Goal: Task Accomplishment & Management: Use online tool/utility

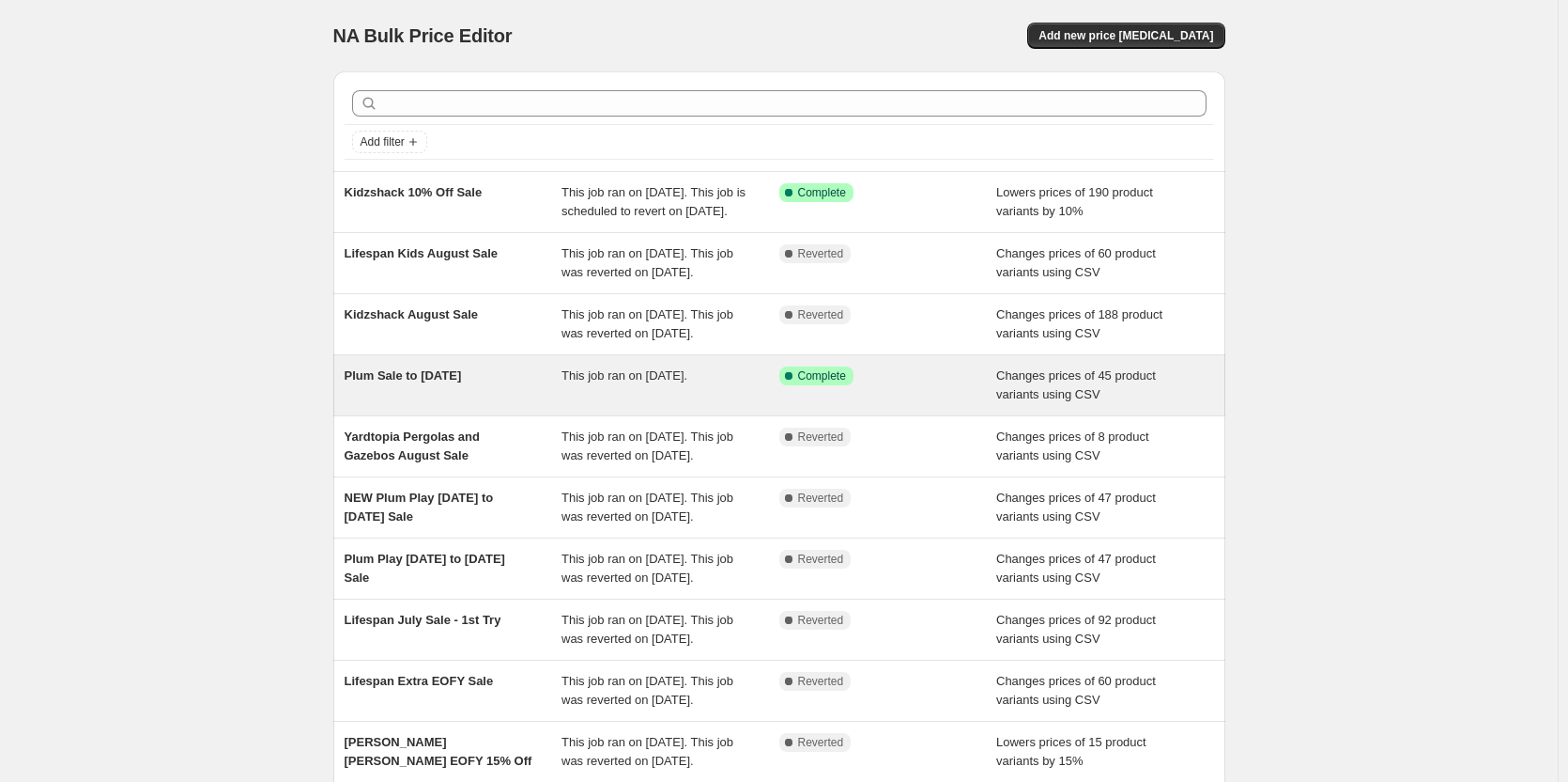
click at [405, 382] on span "Plum Sale to August 28th" at bounding box center [404, 374] width 117 height 14
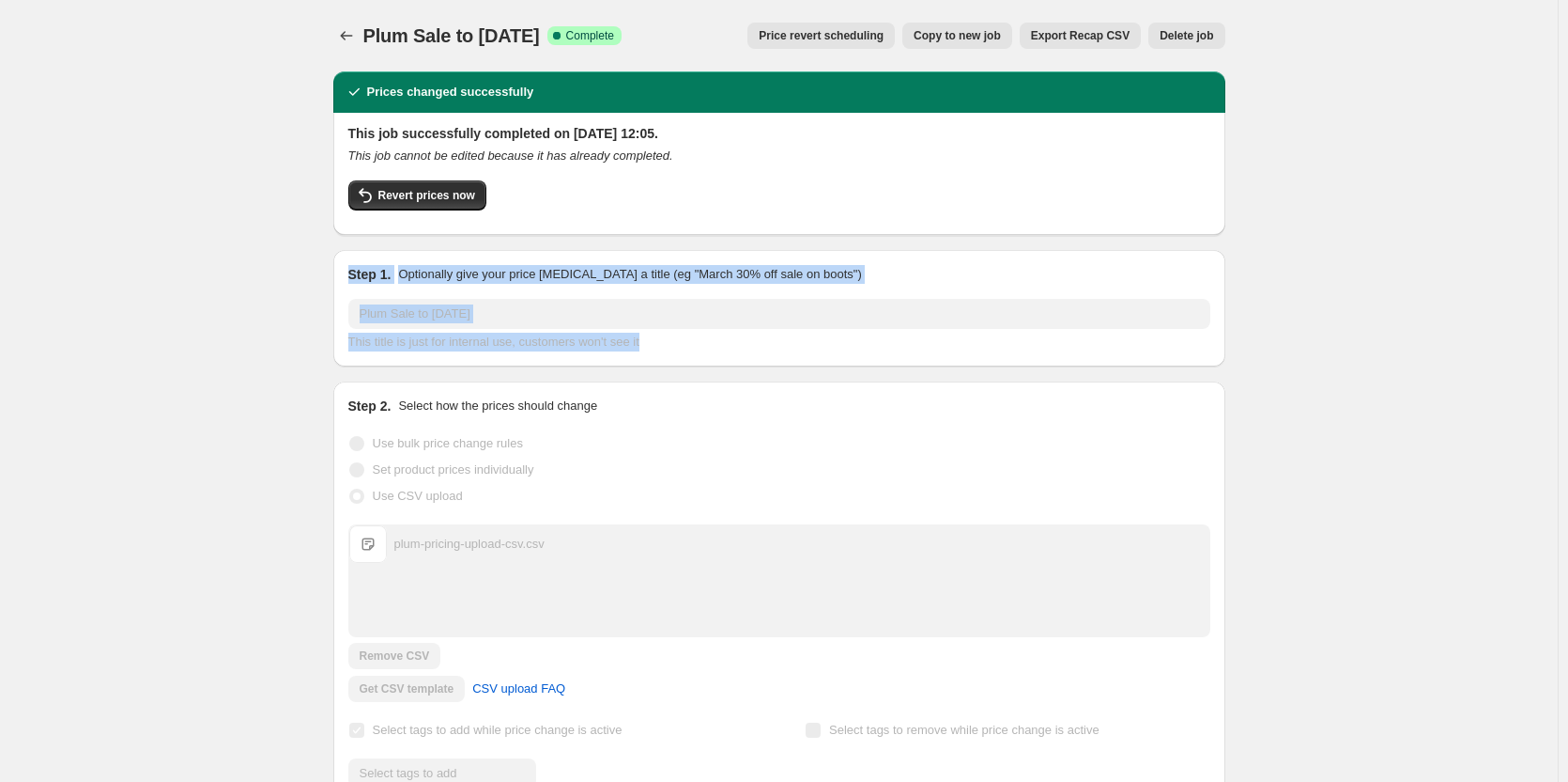
drag, startPoint x: 340, startPoint y: 252, endPoint x: 825, endPoint y: 345, distance: 493.8
click at [825, 345] on div "Step 1. Optionally give your price change job a title (eg "March 30% off sale o…" at bounding box center [780, 307] width 892 height 116
click at [825, 345] on div "This title is just for internal use, customers won't see it" at bounding box center [780, 342] width 862 height 19
drag, startPoint x: 830, startPoint y: 349, endPoint x: 223, endPoint y: 247, distance: 615.5
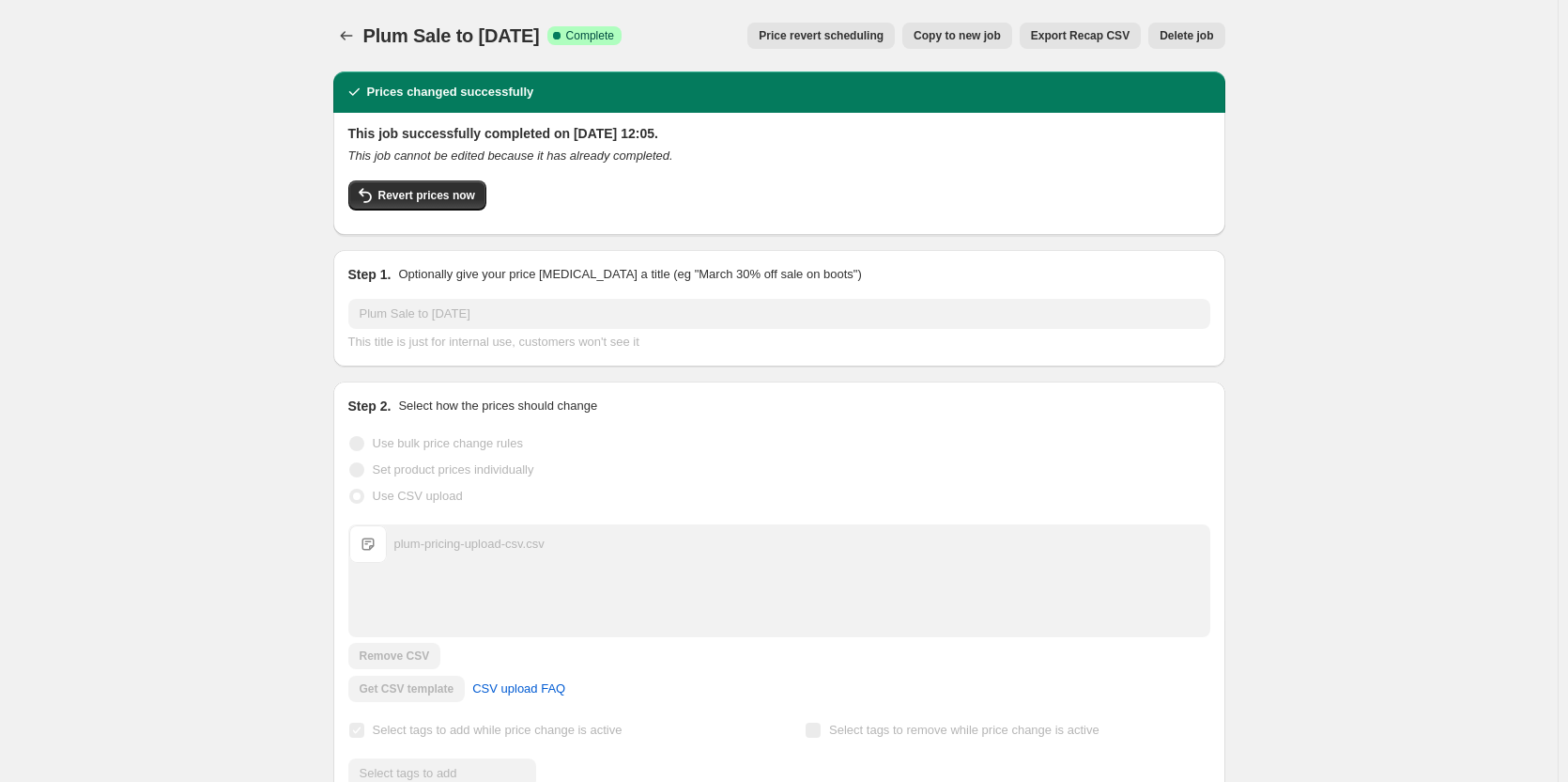
click at [345, 38] on icon "Price change jobs" at bounding box center [347, 36] width 19 height 19
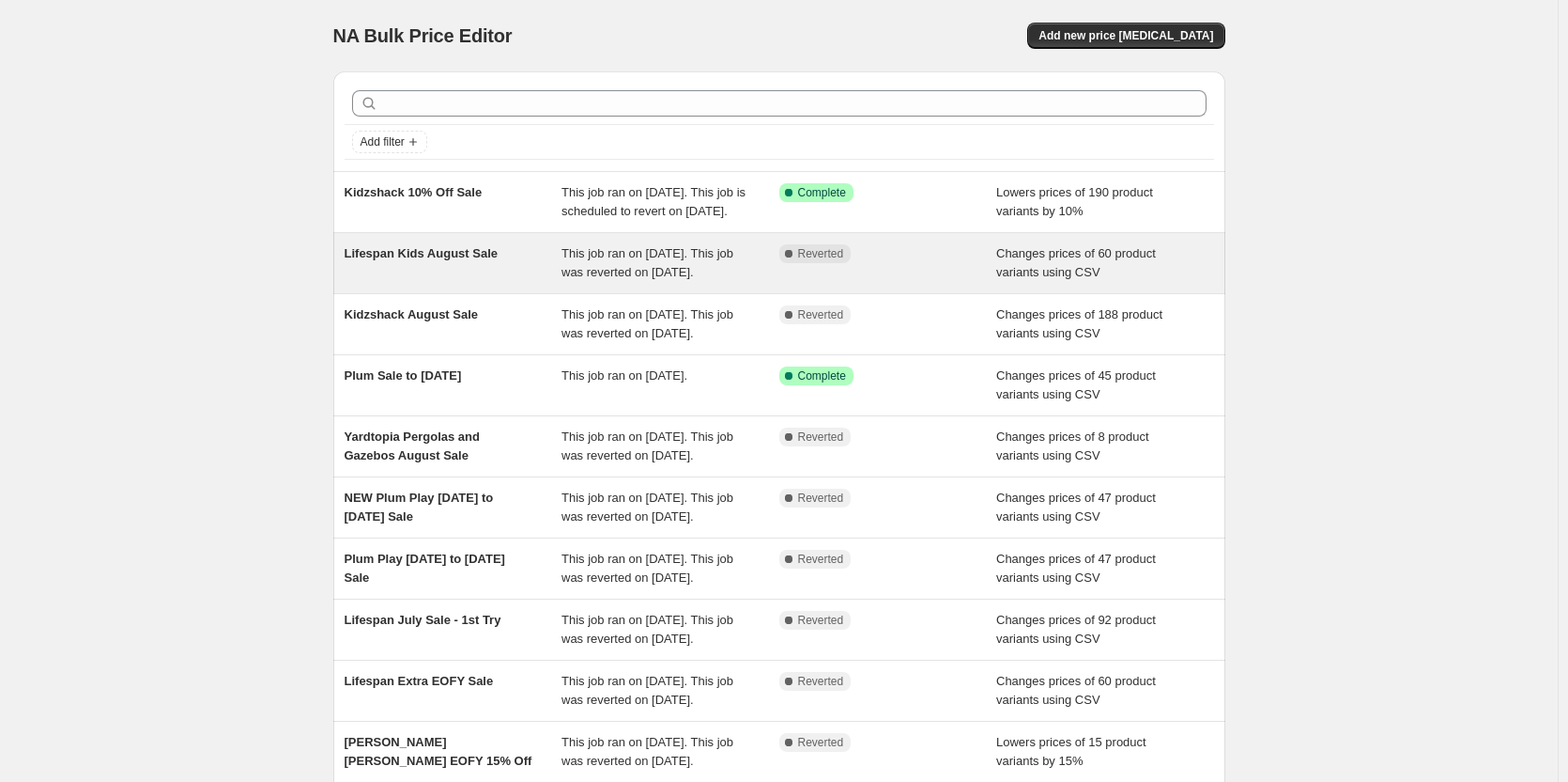
click at [490, 258] on div "Lifespan Kids August Sale This job ran on 14 August 2025. This job was reverted…" at bounding box center [780, 263] width 892 height 61
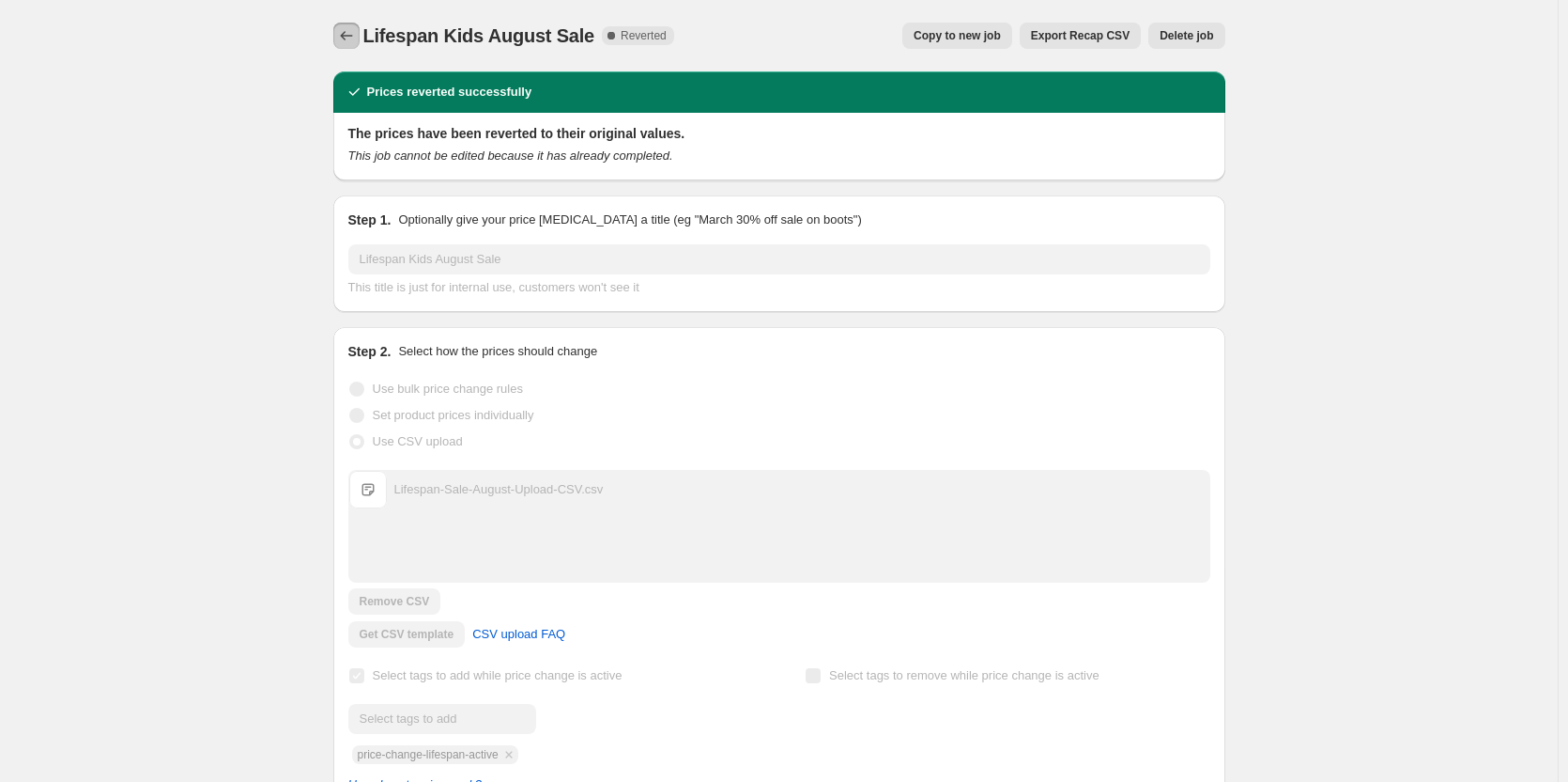
click at [356, 37] on icon "Price change jobs" at bounding box center [347, 36] width 19 height 19
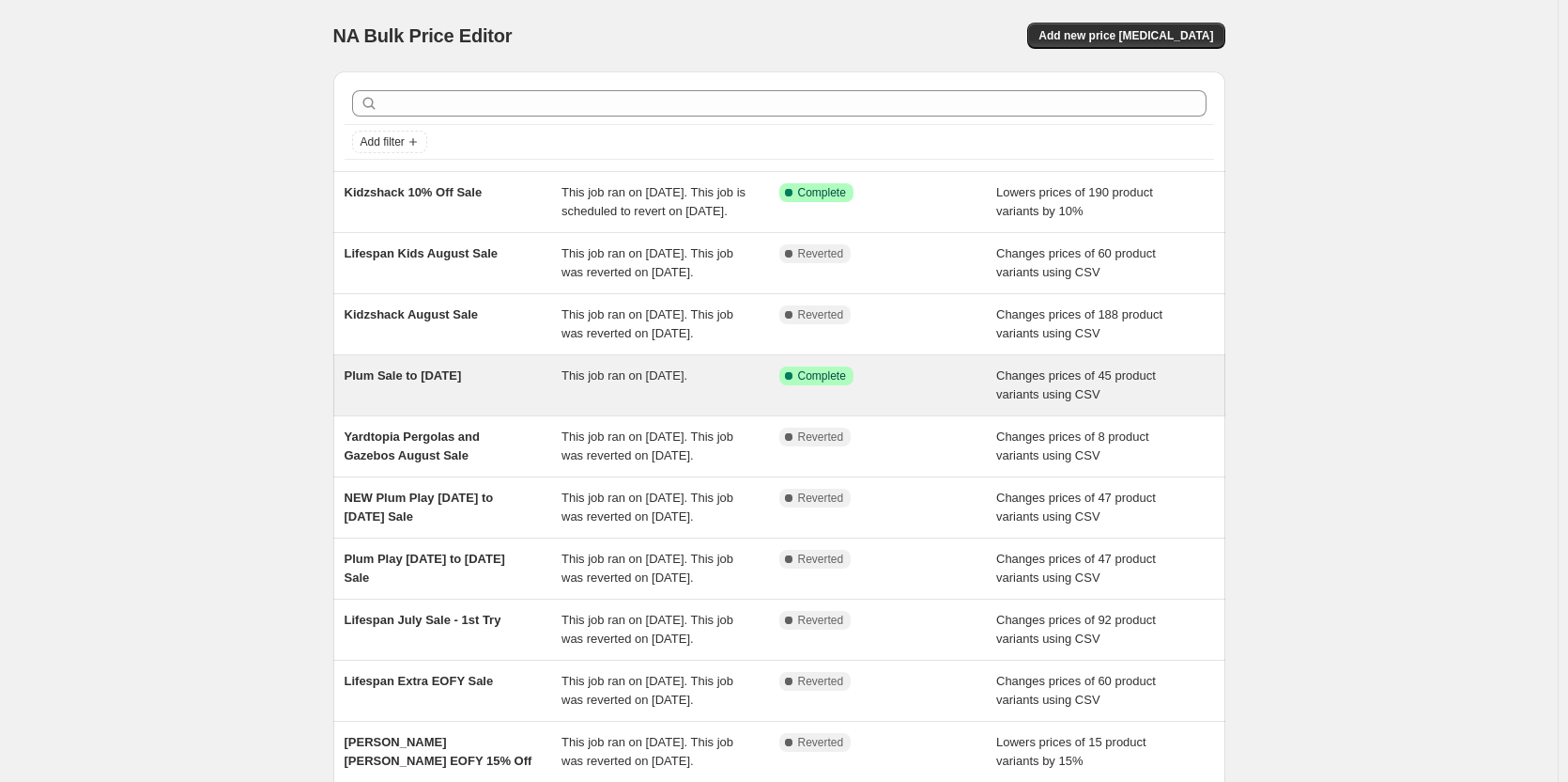
click at [464, 415] on div "Plum Sale to August 28th This job ran on 4 August 2025. Success Complete Comple…" at bounding box center [780, 386] width 892 height 61
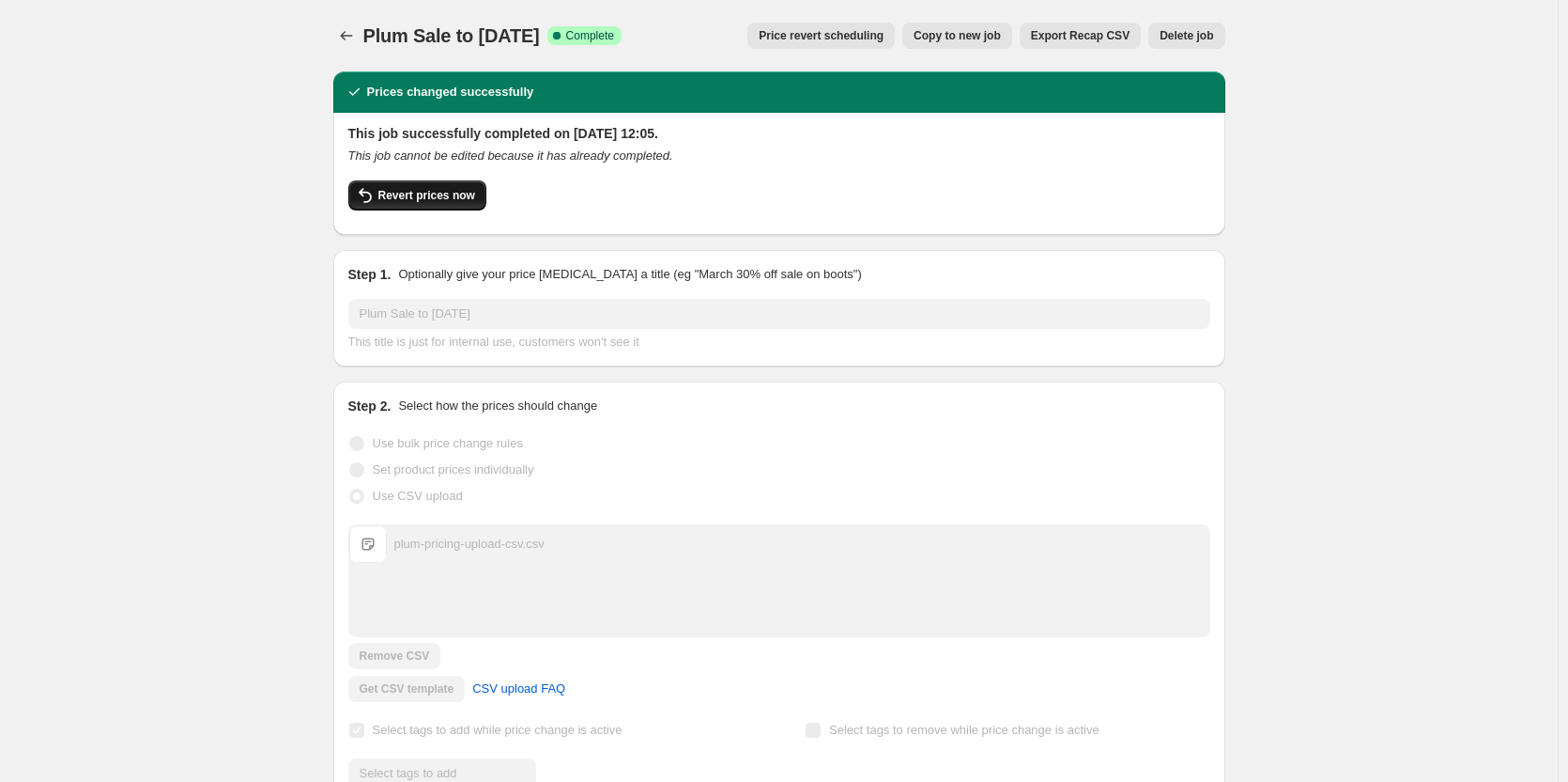
click at [430, 183] on button "Revert prices now" at bounding box center [418, 196] width 138 height 30
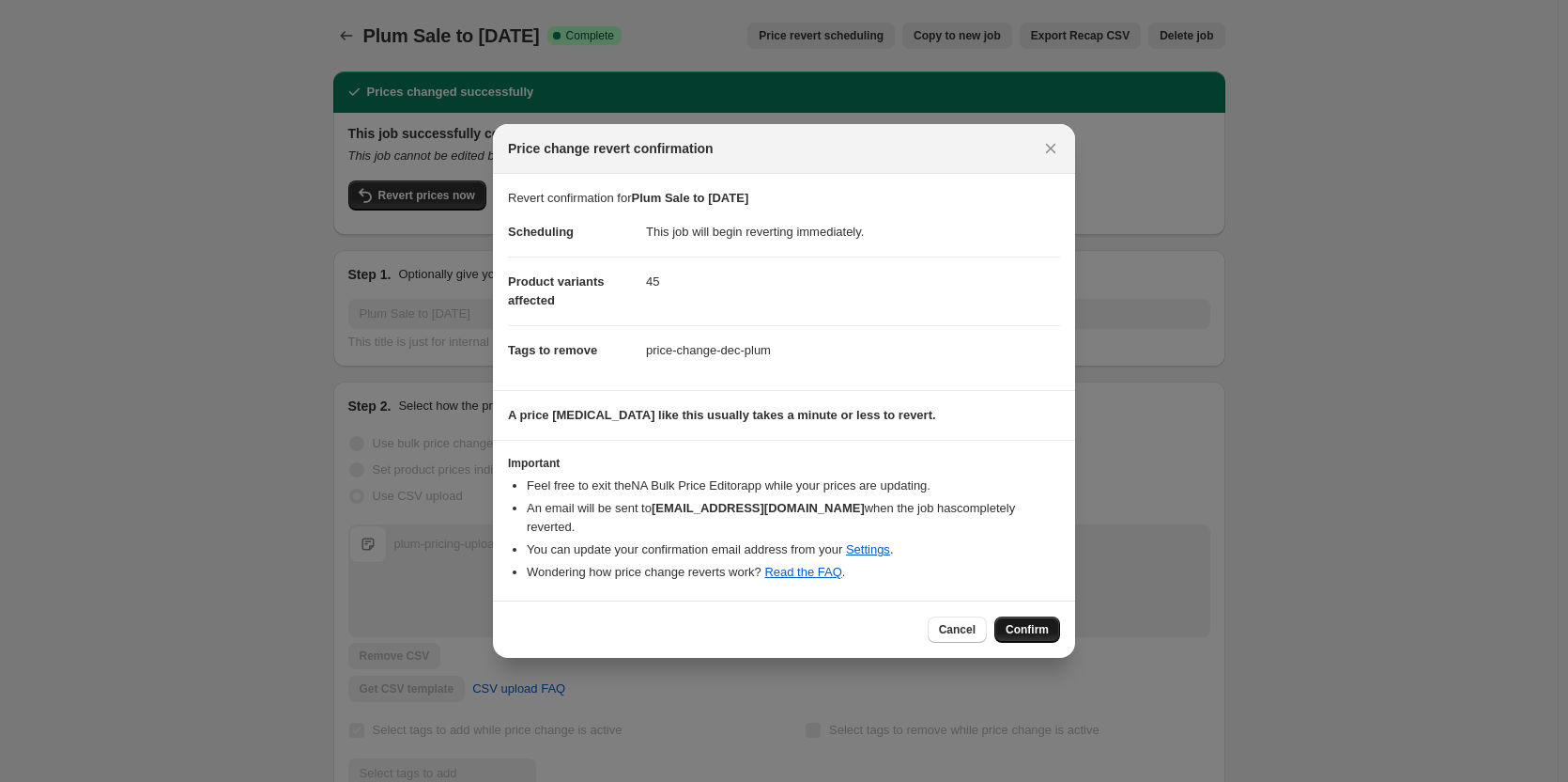
click at [1007, 617] on button "Confirm" at bounding box center [1027, 630] width 66 height 26
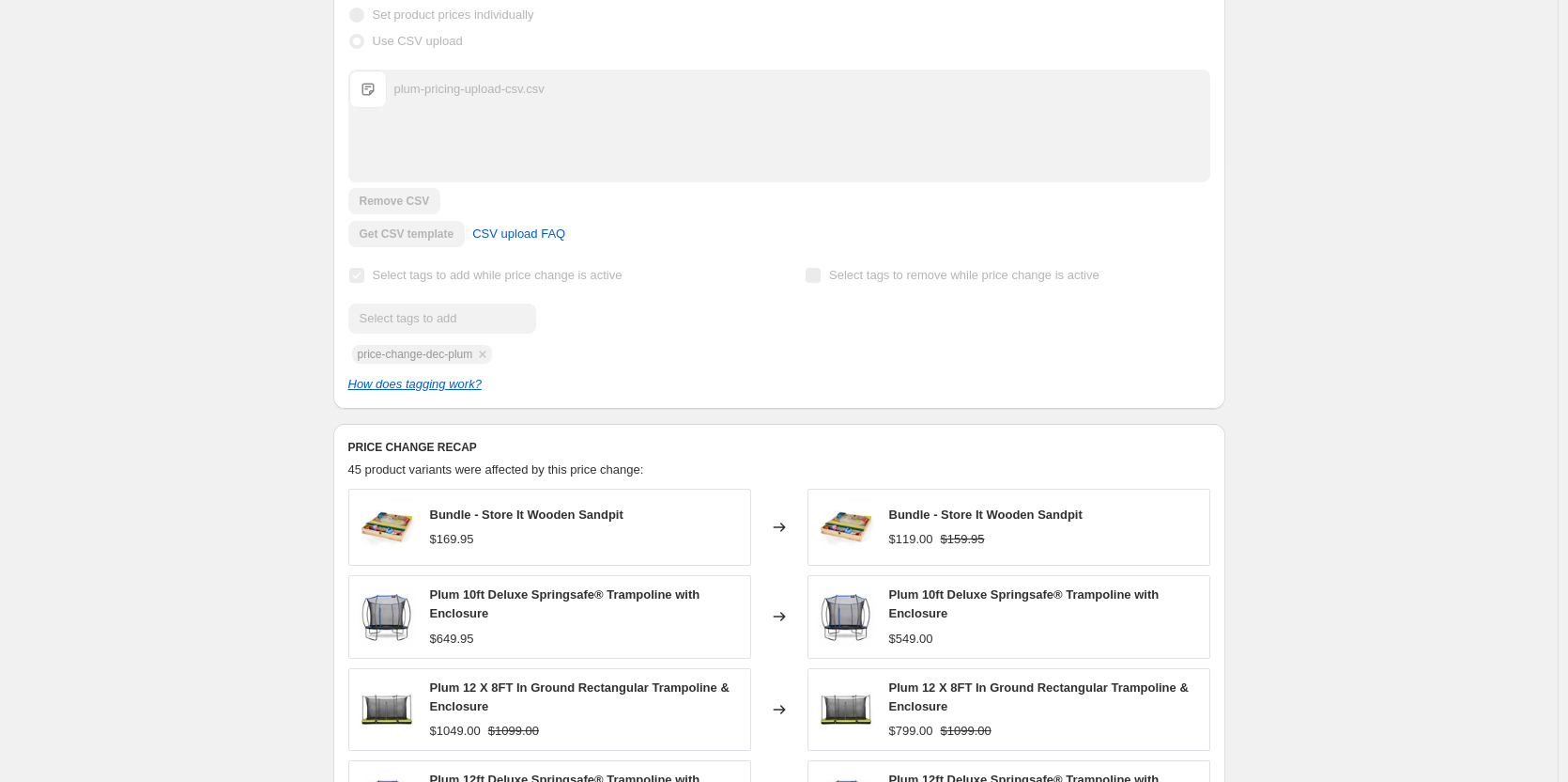
scroll to position [259, 0]
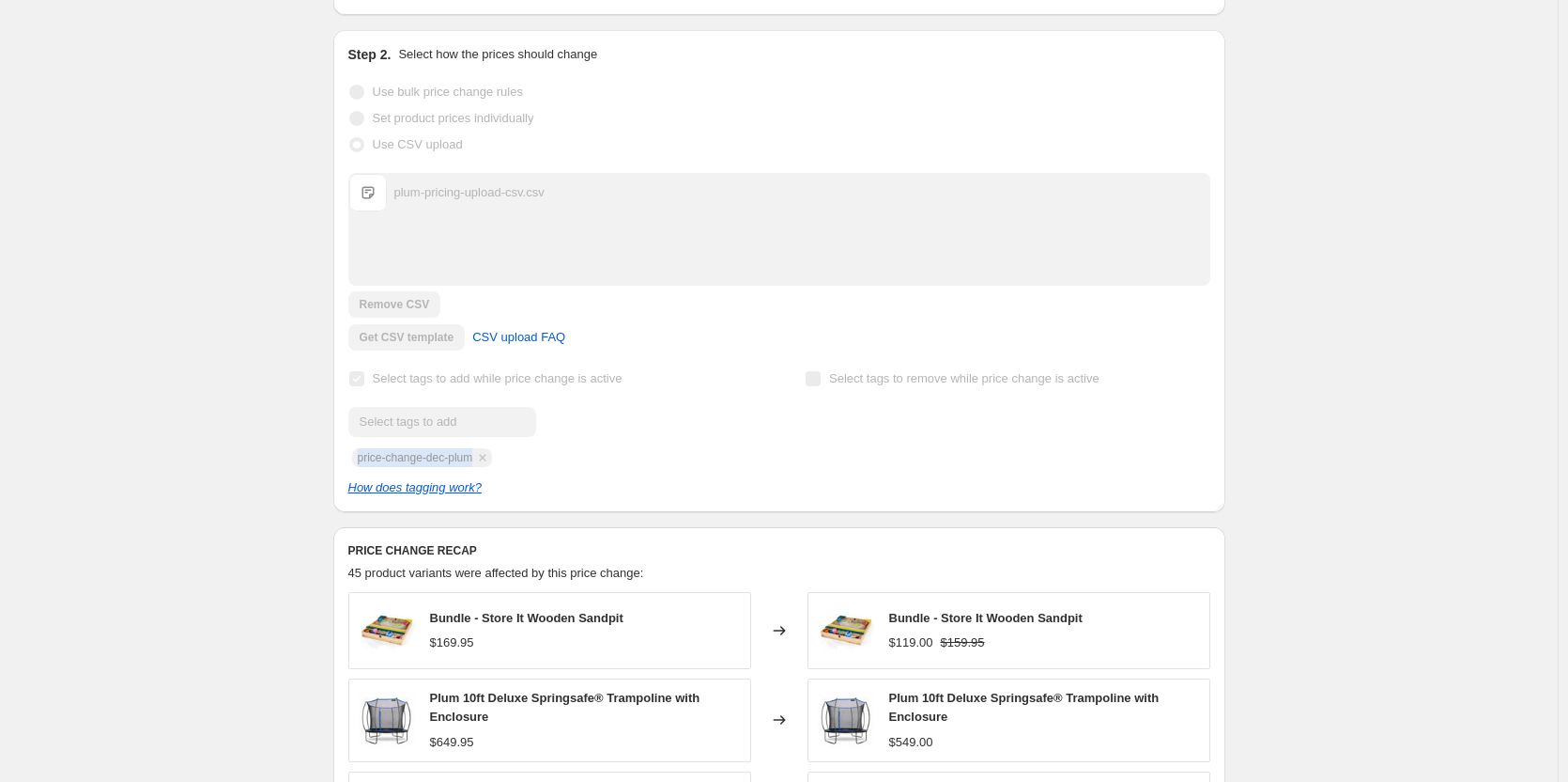
drag, startPoint x: 486, startPoint y: 457, endPoint x: 335, endPoint y: 463, distance: 151.1
click at [335, 463] on div "The prices will begin reverting shortly. This job cannot be edited because it h…" at bounding box center [772, 513] width 907 height 1434
copy span "price-change-dec-plum"
click at [231, 360] on div "Plum Sale to August 28th. This page is ready Plum Sale to August 28th Info Part…" at bounding box center [779, 543] width 1558 height 1605
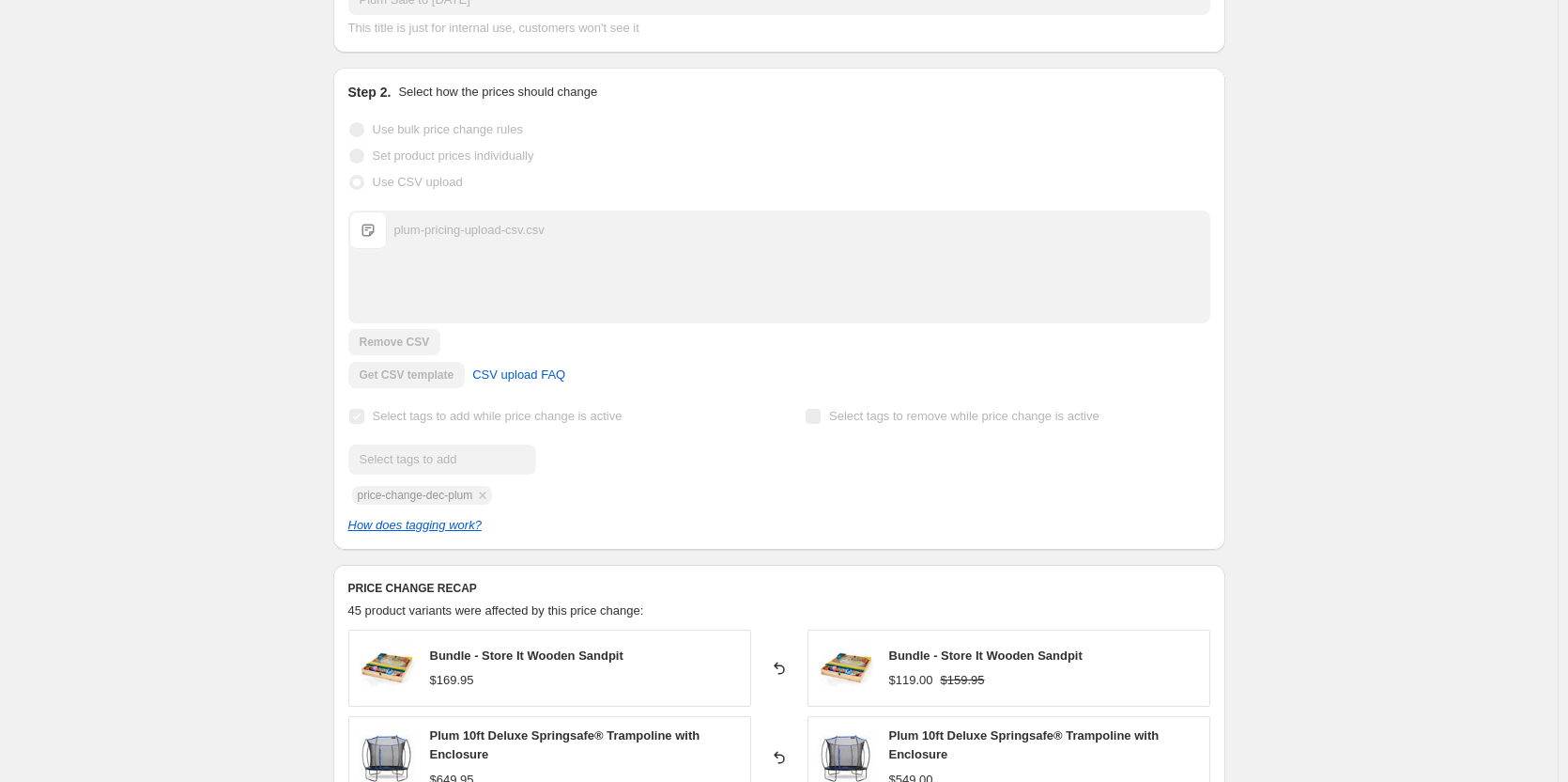
scroll to position [0, 0]
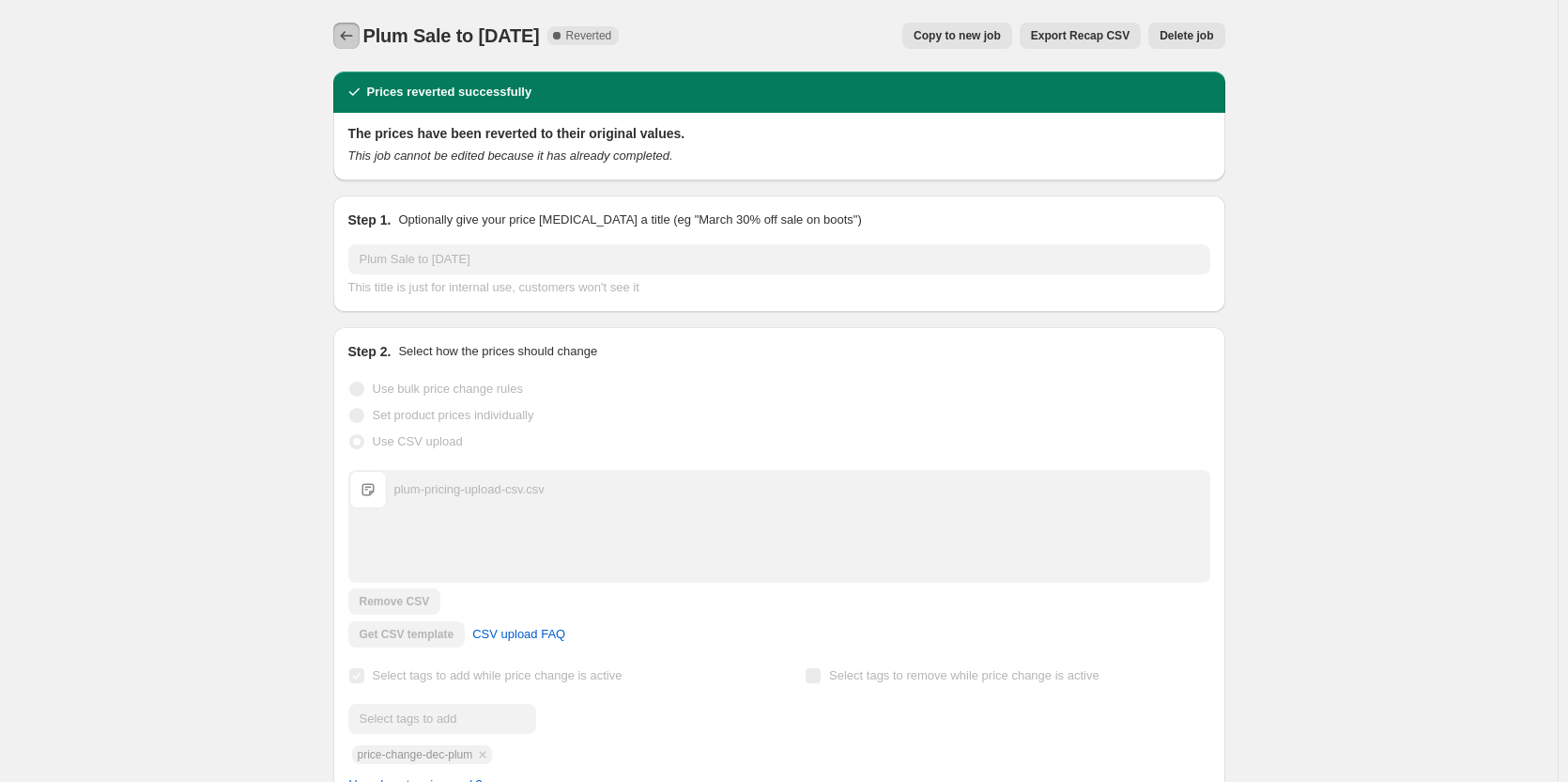
click at [354, 31] on icon "Price change jobs" at bounding box center [347, 36] width 19 height 19
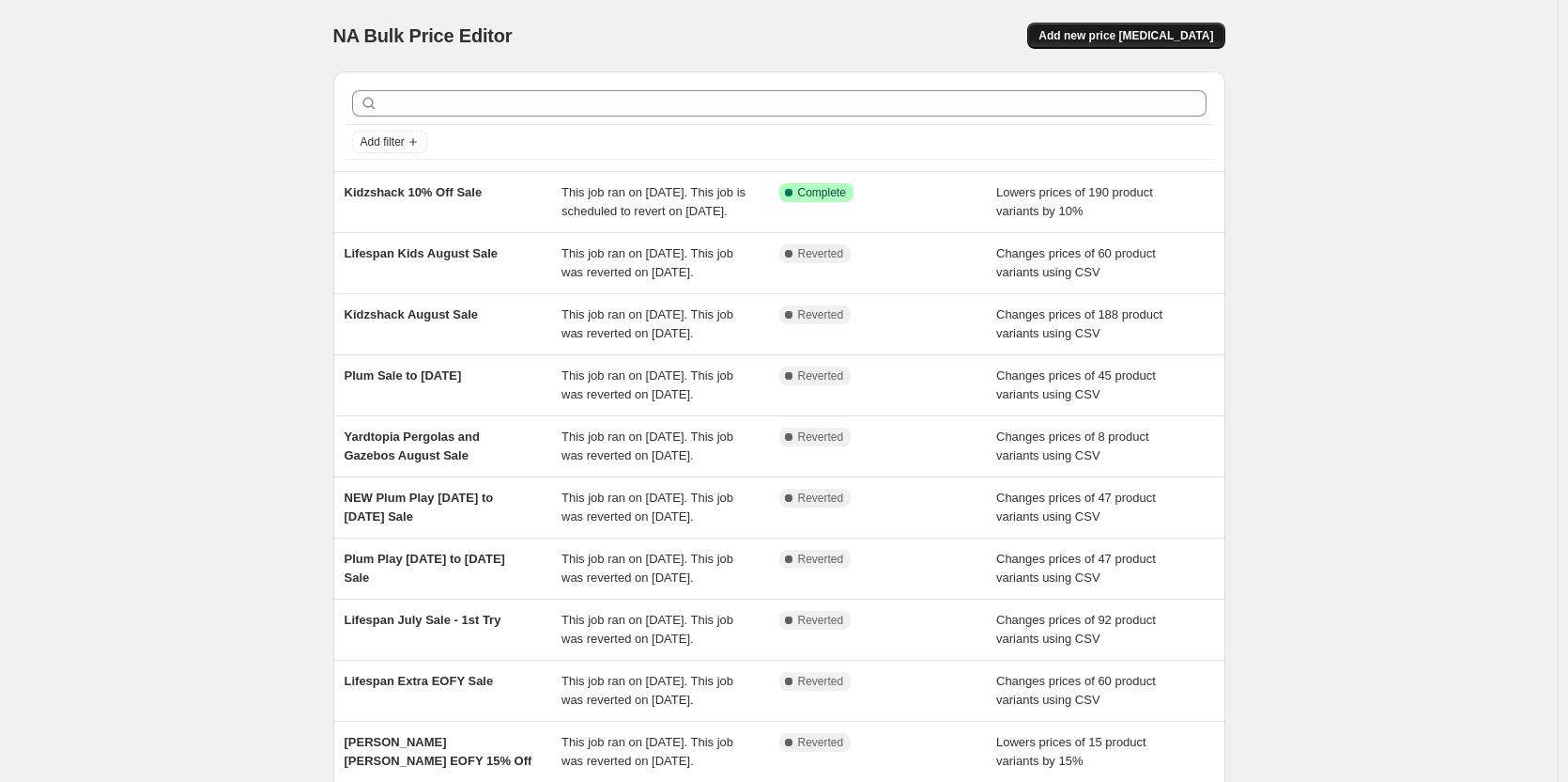
click at [1108, 27] on button "Add new price change job" at bounding box center [1126, 36] width 198 height 26
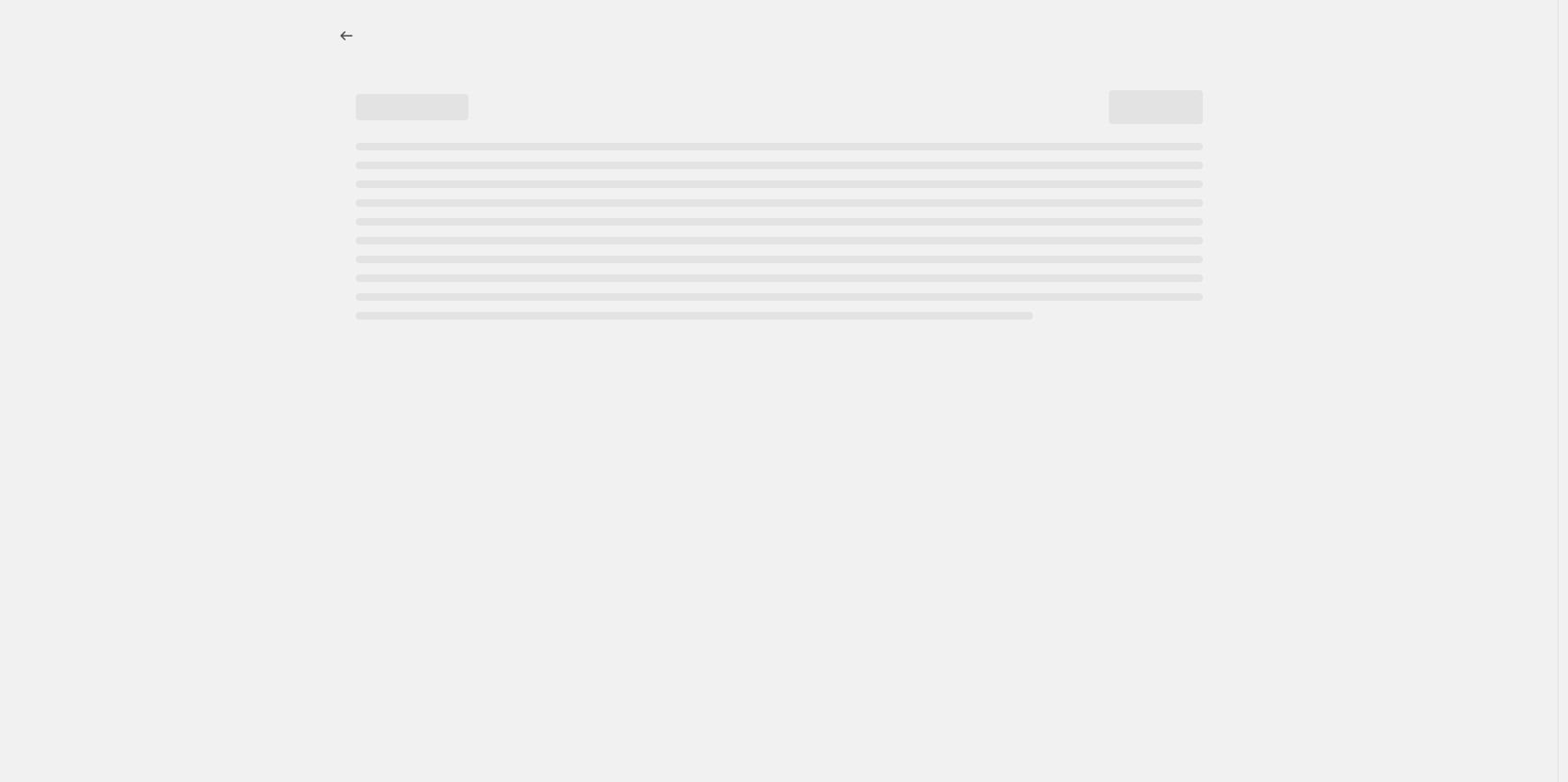
select select "percentage"
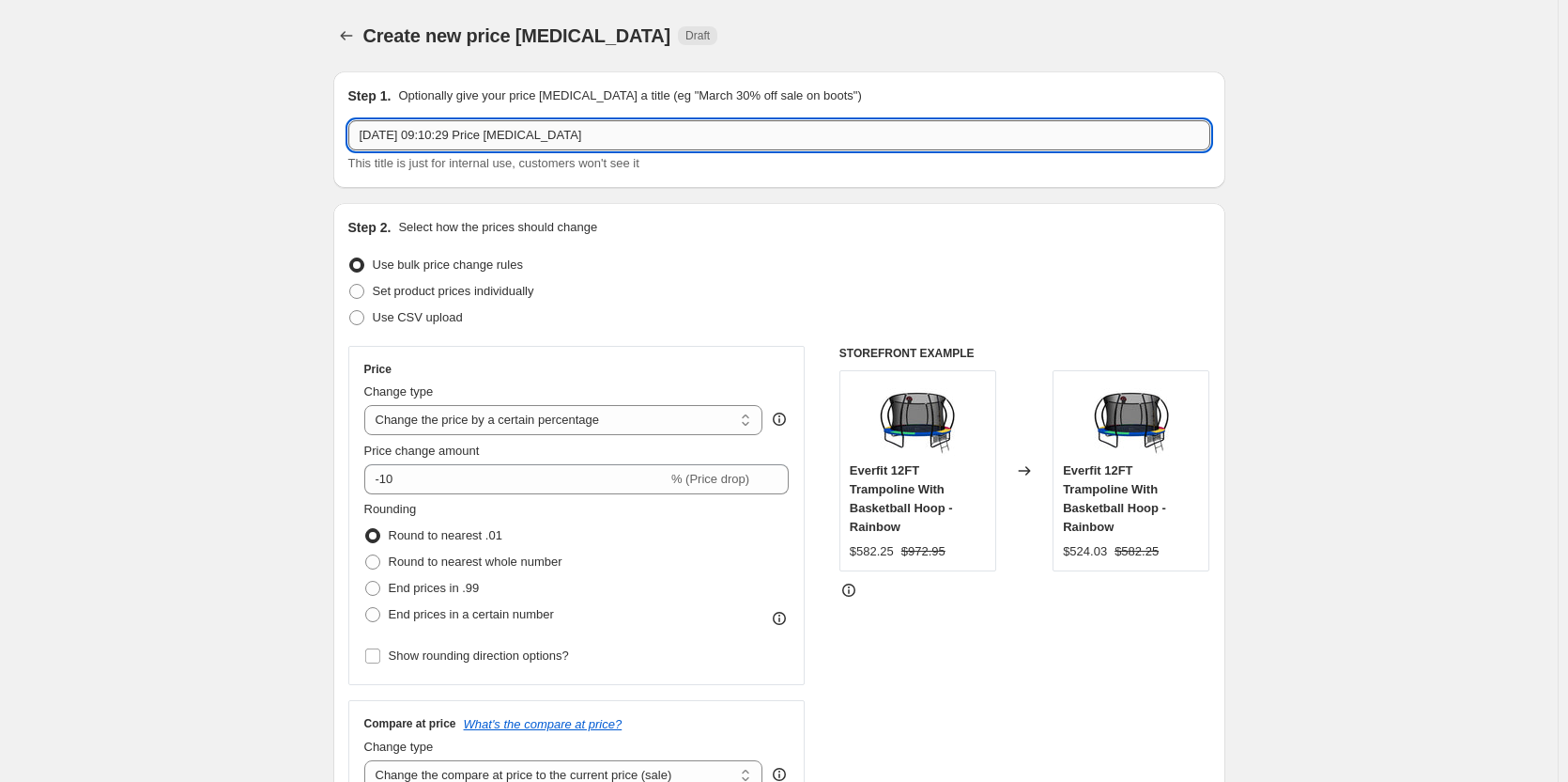
click at [537, 137] on input "5 Sept 2025, 09:10:29 Price change job" at bounding box center [780, 135] width 862 height 30
drag, startPoint x: 617, startPoint y: 129, endPoint x: 258, endPoint y: 105, distance: 359.8
type input "Plum Price Change September"
click at [423, 336] on div "Step 2. Select how the prices should change Use bulk price change rules Set pro…" at bounding box center [780, 532] width 862 height 630
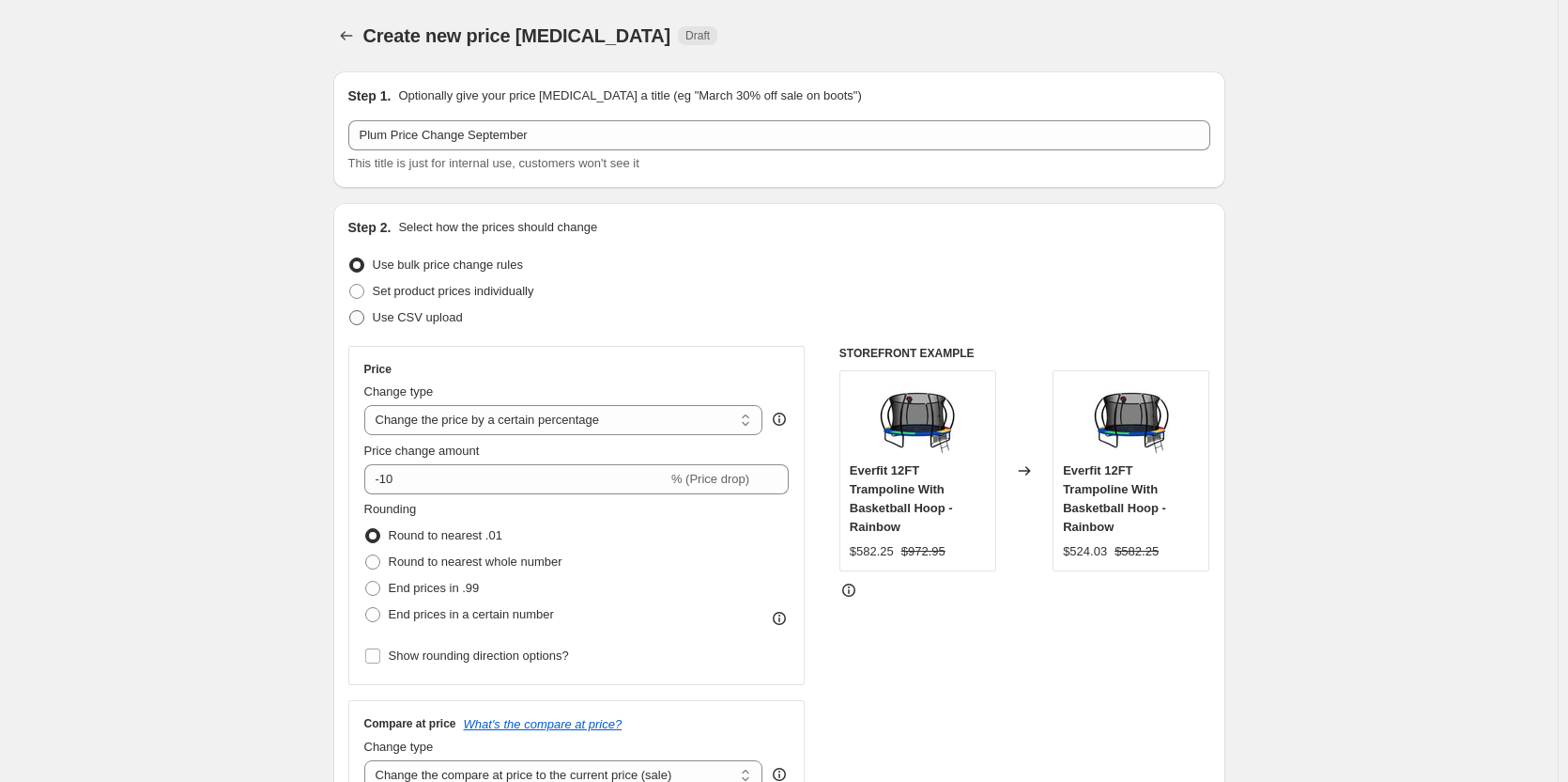
click at [420, 325] on span "Use CSV upload" at bounding box center [417, 318] width 90 height 19
click at [351, 311] on input "Use CSV upload" at bounding box center [350, 310] width 1 height 1
radio input "true"
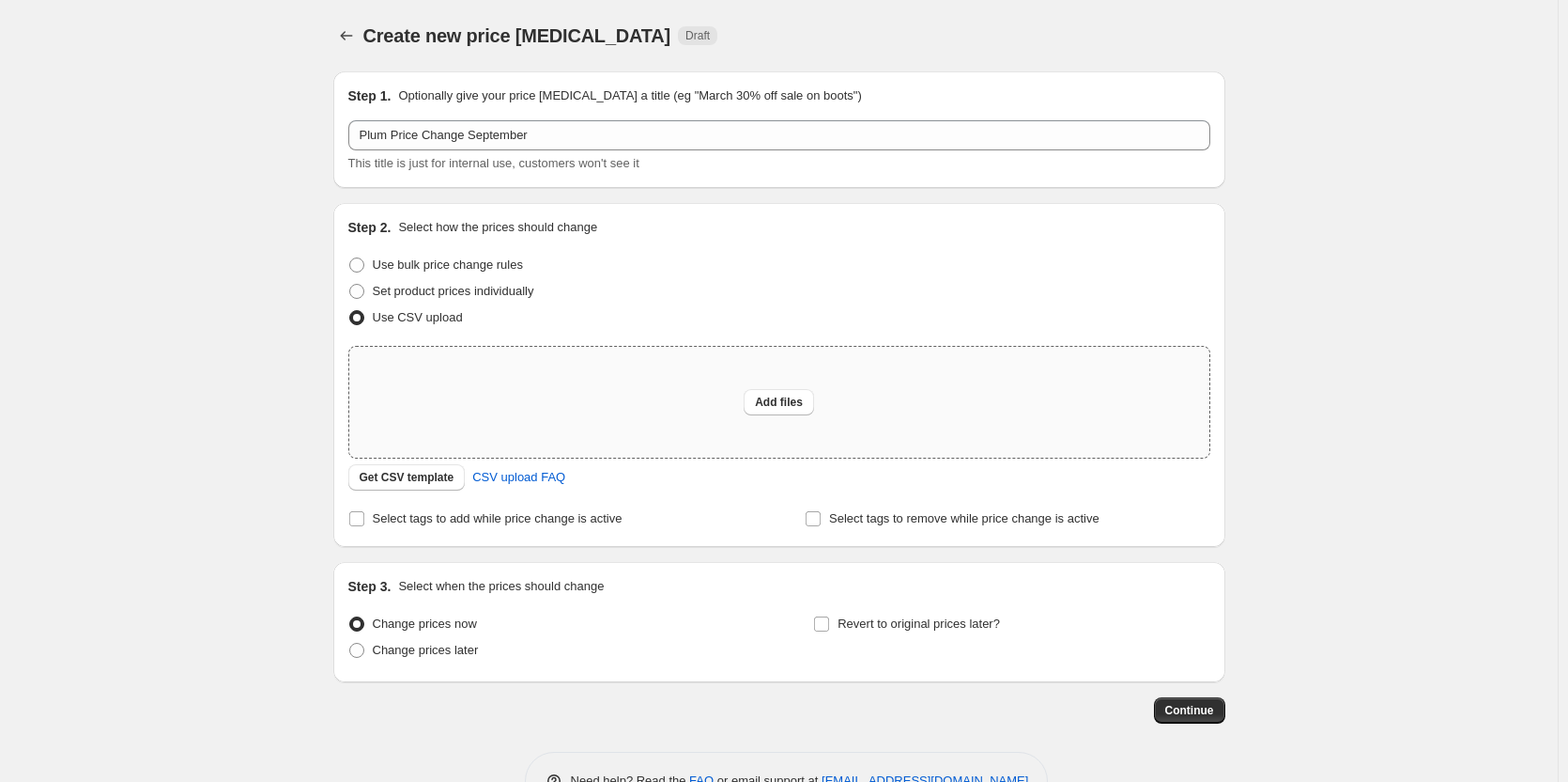
click at [467, 378] on div "Add files" at bounding box center [780, 402] width 860 height 111
type input "C:\fakepath\Plum-Sales-Upload-Sept.csv"
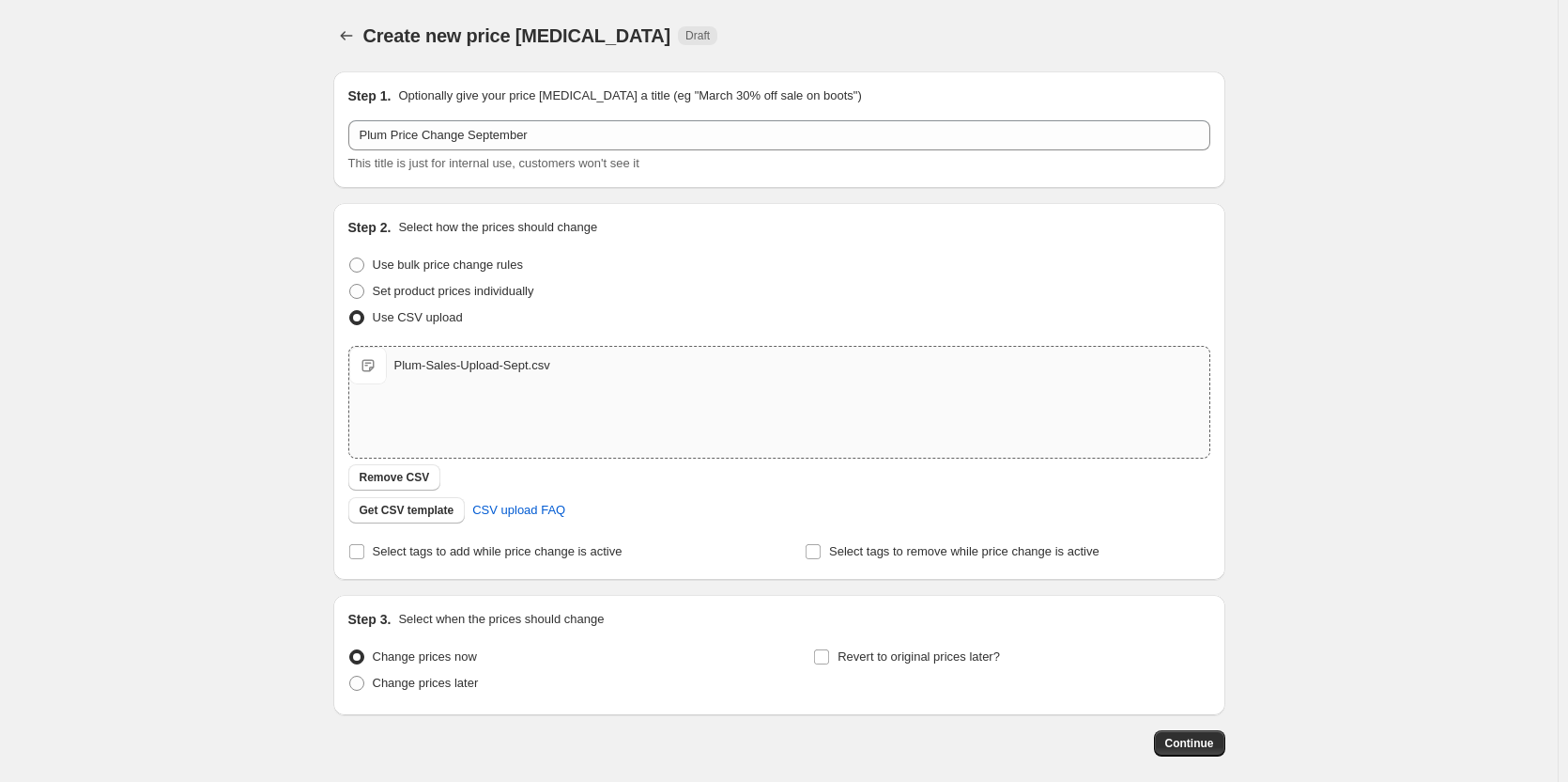
scroll to position [89, 0]
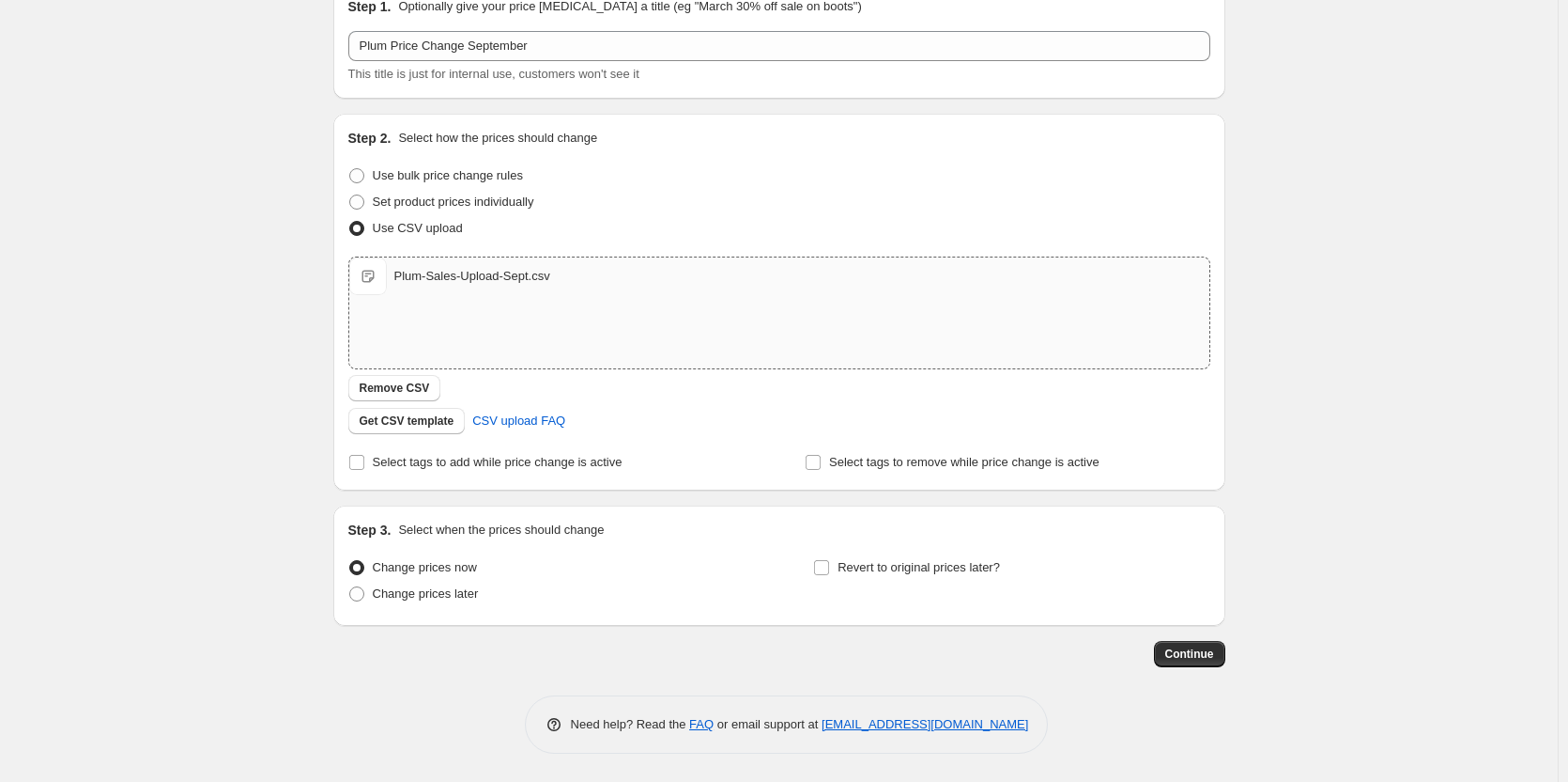
click at [429, 478] on div "Step 2. Select how the prices should change Use bulk price change rules Set pro…" at bounding box center [780, 302] width 892 height 376
click at [425, 470] on span "Select tags to add while price change is active" at bounding box center [497, 462] width 250 height 19
click at [364, 470] on input "Select tags to add while price change is active" at bounding box center [357, 462] width 15 height 15
checkbox input "true"
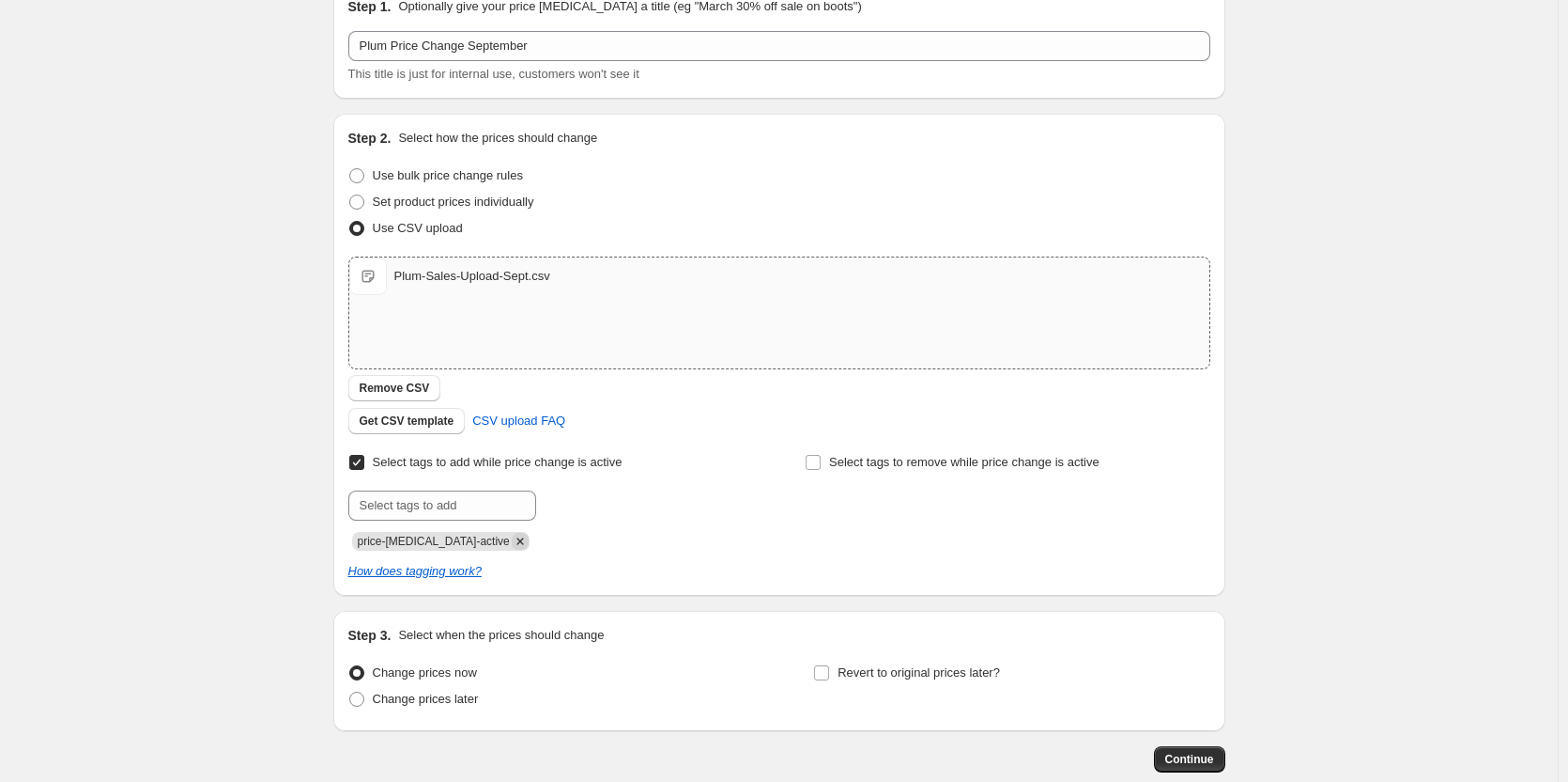
click at [511, 546] on icon "Remove price-change-job-active" at bounding box center [520, 541] width 17 height 17
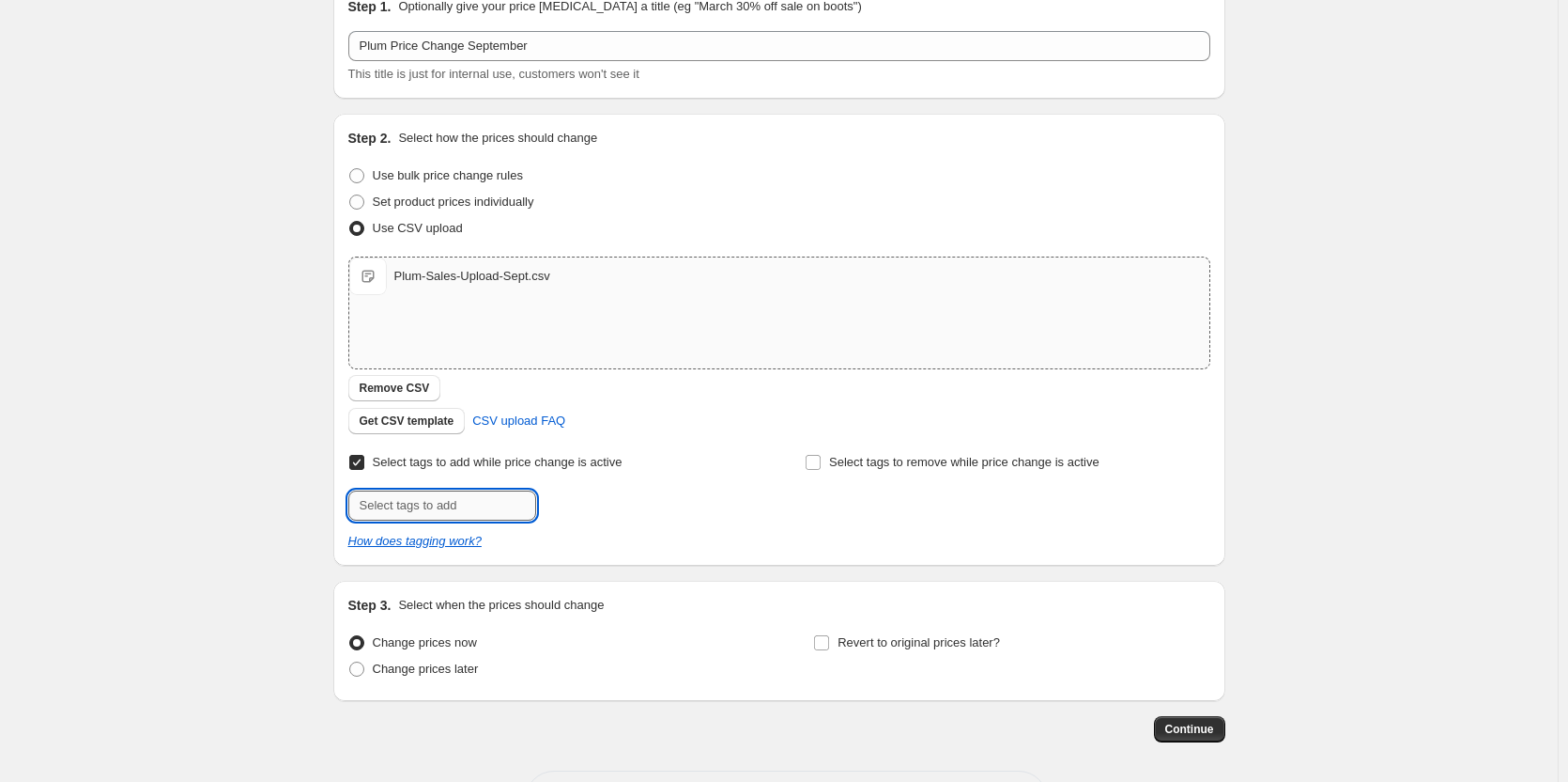
click at [400, 492] on input "text" at bounding box center [442, 506] width 188 height 30
paste input "price-change-dec-plum"
type input "price-change-dec-plum"
click at [247, 452] on div "Create new price change job. This page is ready Create new price change job Dra…" at bounding box center [779, 384] width 1558 height 946
click at [588, 495] on button "Add price-change..." at bounding box center [604, 504] width 127 height 26
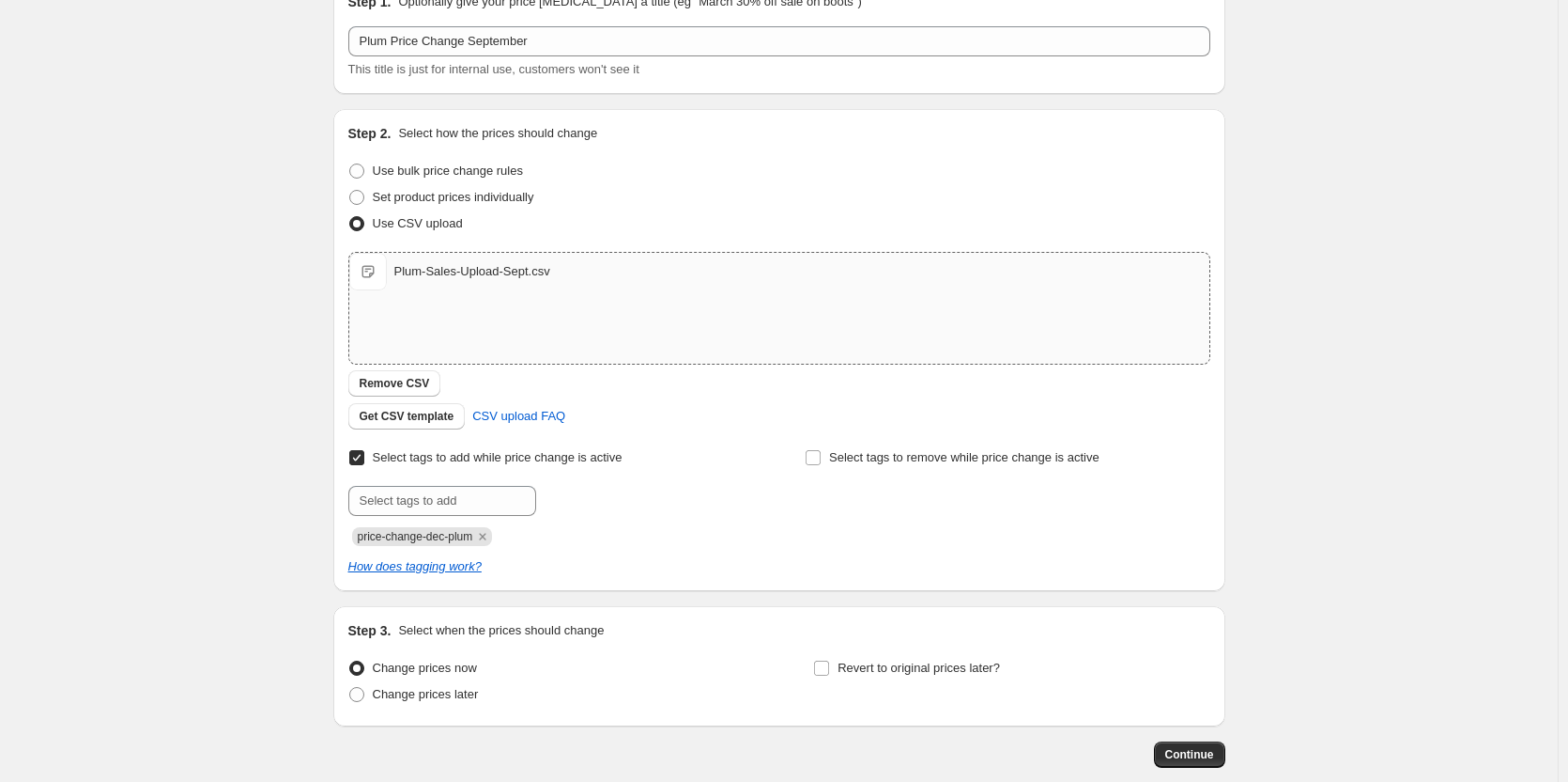
scroll to position [195, 0]
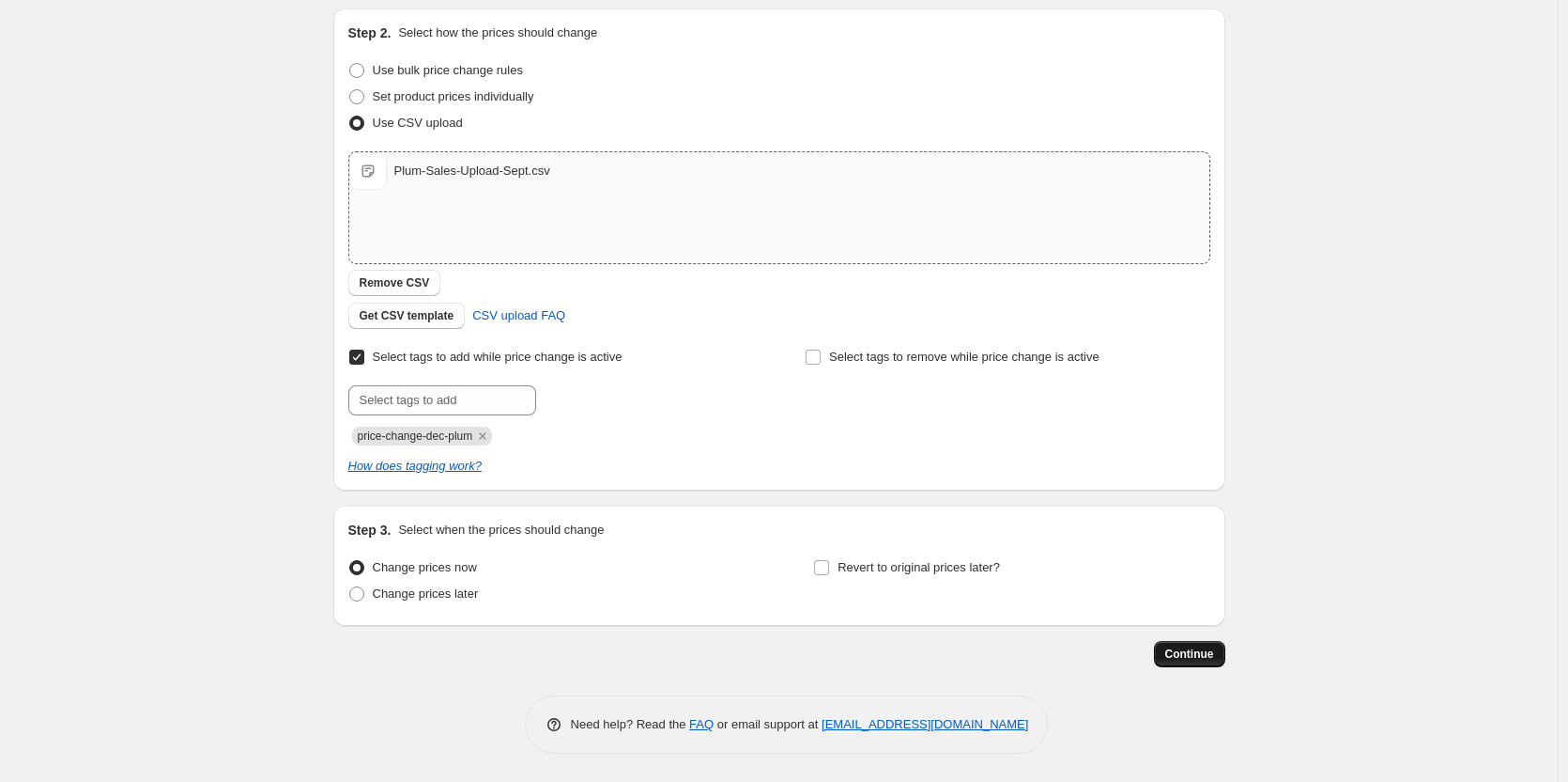
click at [1219, 658] on button "Continue" at bounding box center [1190, 654] width 72 height 26
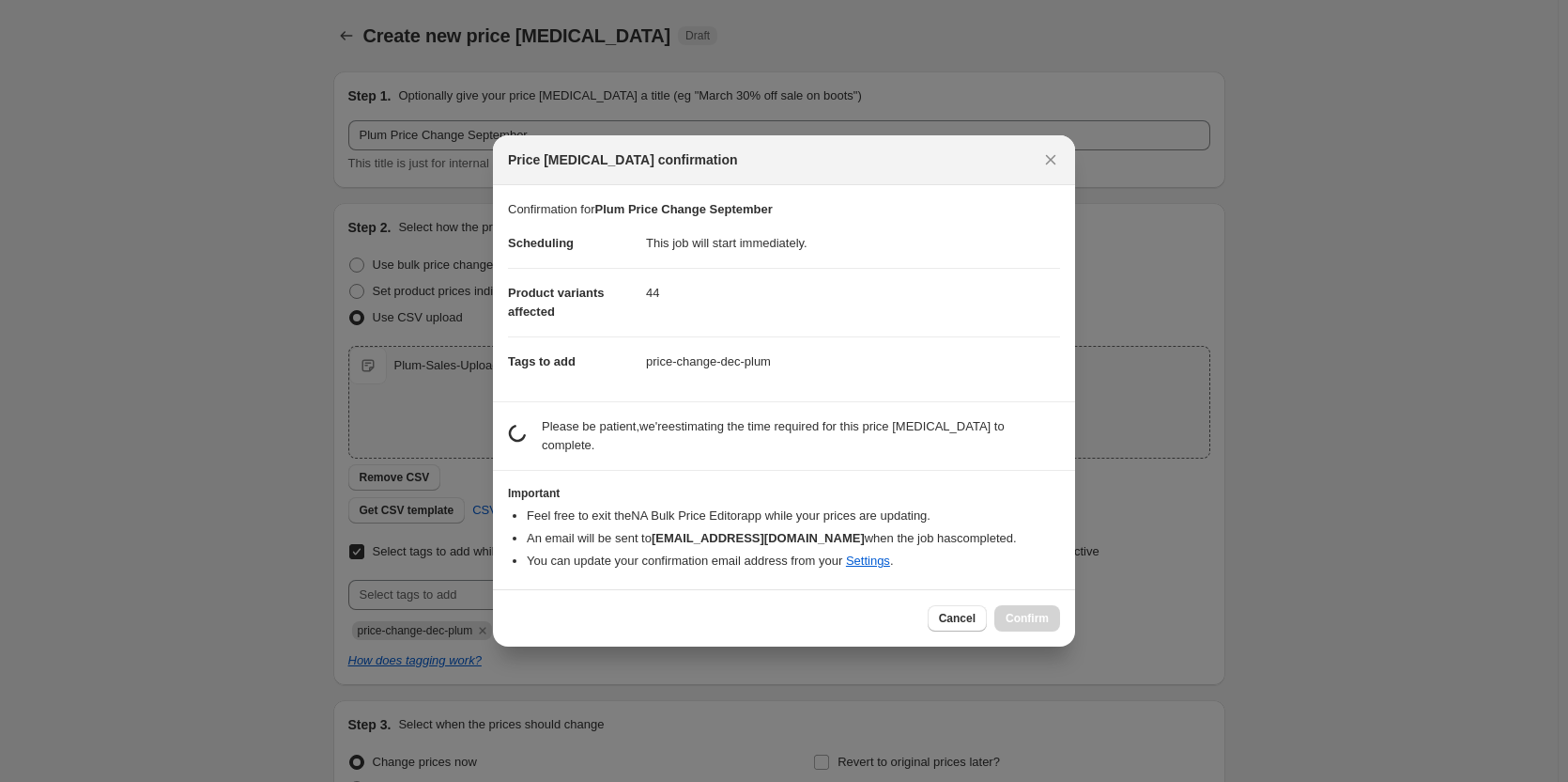
scroll to position [0, 0]
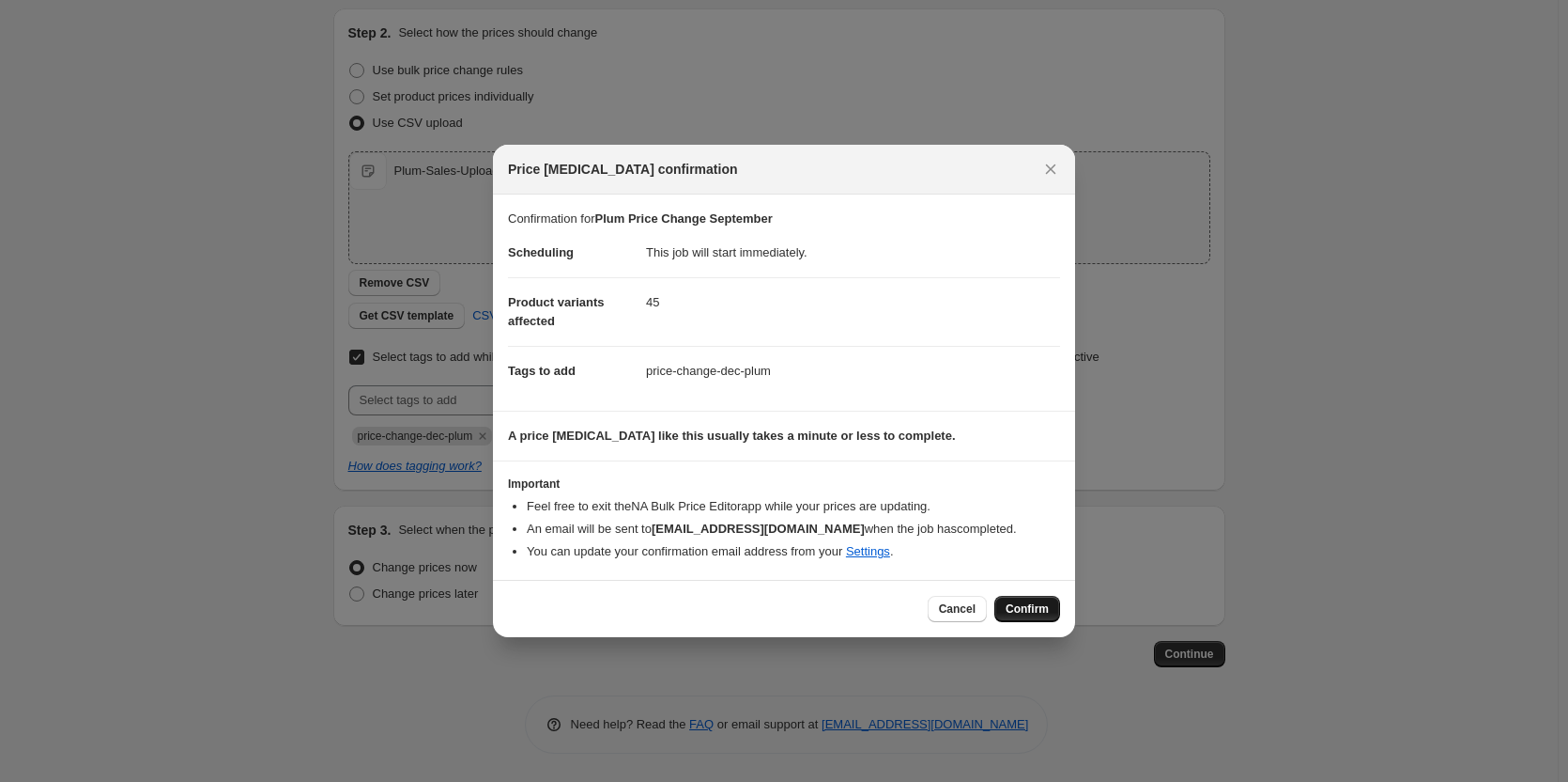
click at [1007, 608] on button "Confirm" at bounding box center [1027, 609] width 66 height 26
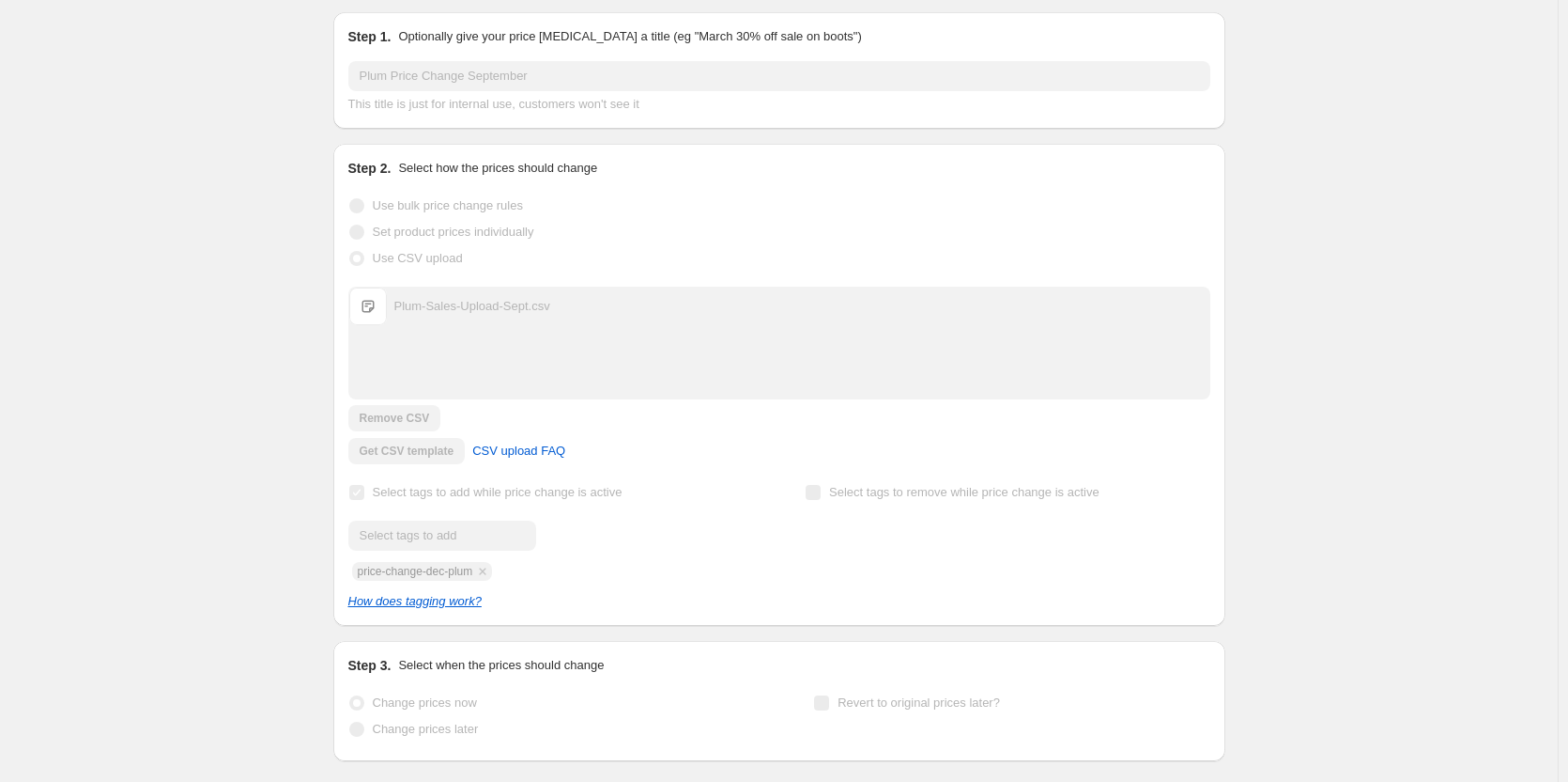
scroll to position [243, 0]
